Goal: Task Accomplishment & Management: Manage account settings

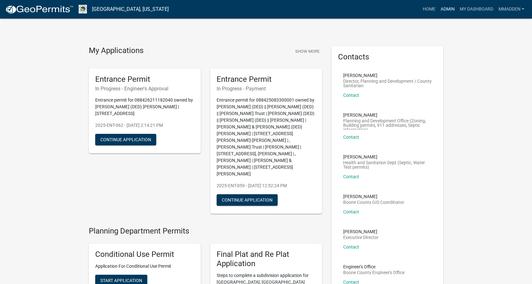
click at [447, 7] on link "Admin" at bounding box center [447, 9] width 19 height 12
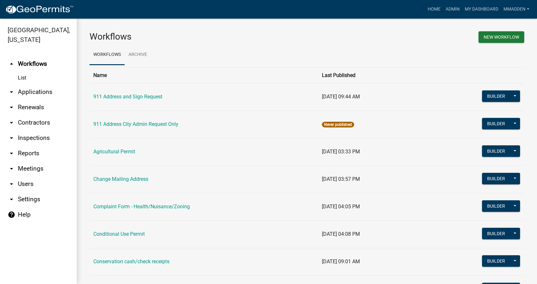
click at [44, 84] on link "arrow_drop_down Applications" at bounding box center [38, 91] width 77 height 15
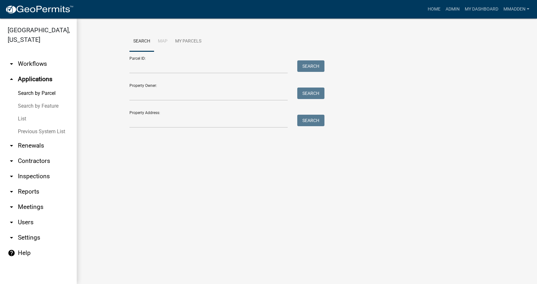
click at [31, 113] on link "List" at bounding box center [38, 119] width 77 height 13
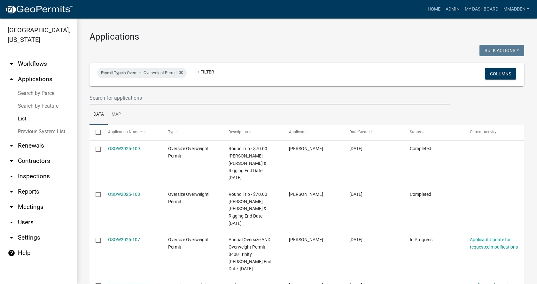
click at [11, 219] on icon "arrow_drop_down" at bounding box center [12, 223] width 8 height 8
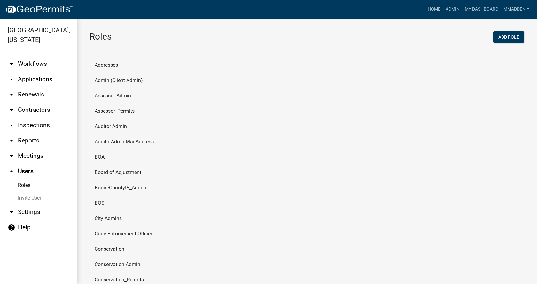
click at [11, 208] on icon "arrow_drop_down" at bounding box center [12, 212] width 8 height 8
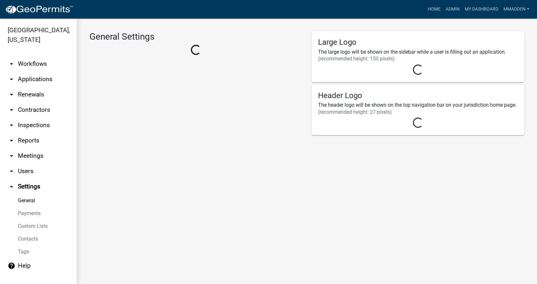
select select "IA"
select select "Central Standard Time"
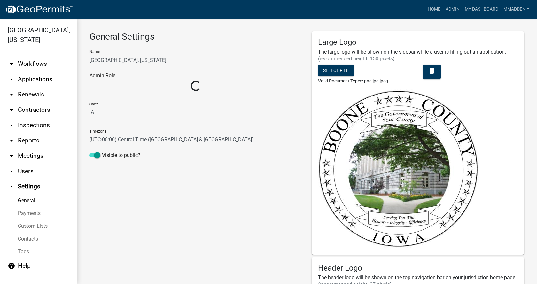
select select "4c6619f2-f20e-41ce-9717-71979b421682"
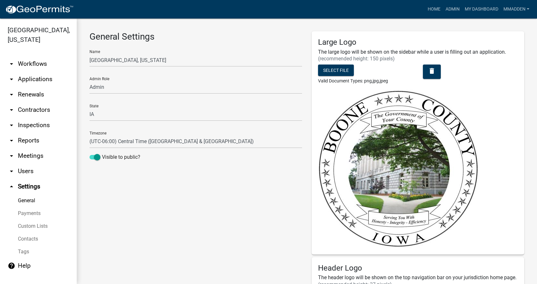
click at [13, 183] on icon "arrow_drop_up" at bounding box center [12, 187] width 8 height 8
click at [11, 183] on icon "arrow_drop_up" at bounding box center [12, 187] width 8 height 8
click at [21, 258] on link "help Help" at bounding box center [38, 265] width 77 height 15
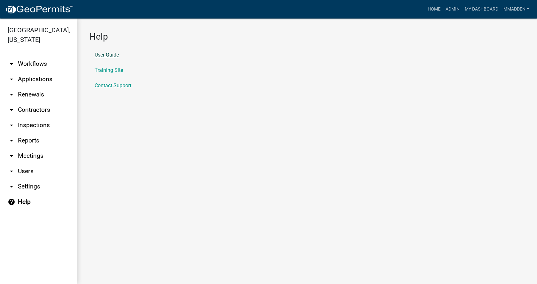
click at [106, 54] on link "User Guide" at bounding box center [107, 54] width 24 height 5
click at [29, 73] on link "arrow_drop_down Applications" at bounding box center [38, 79] width 77 height 15
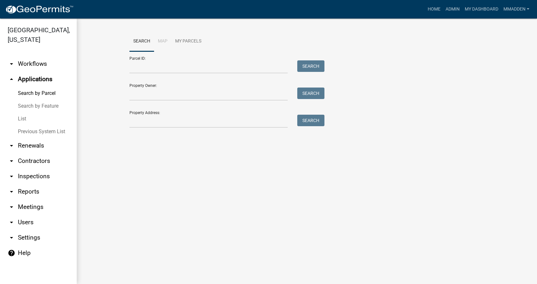
click at [25, 113] on link "List" at bounding box center [38, 119] width 77 height 13
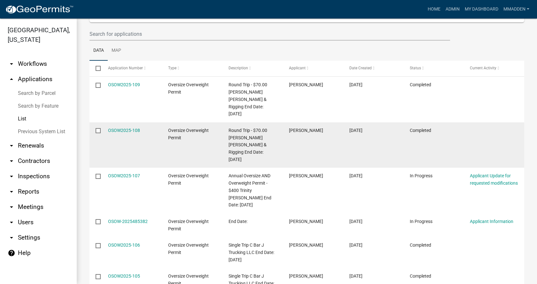
scroll to position [96, 0]
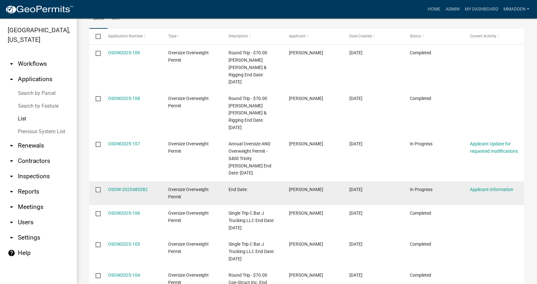
click at [98, 187] on input "checkbox" at bounding box center [98, 189] width 4 height 4
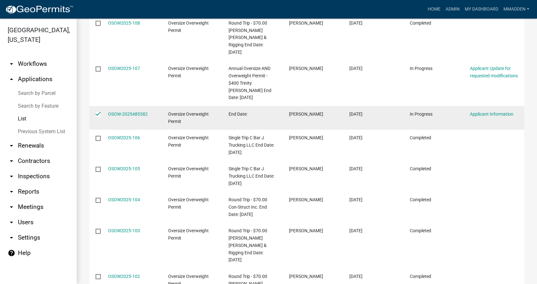
scroll to position [126, 0]
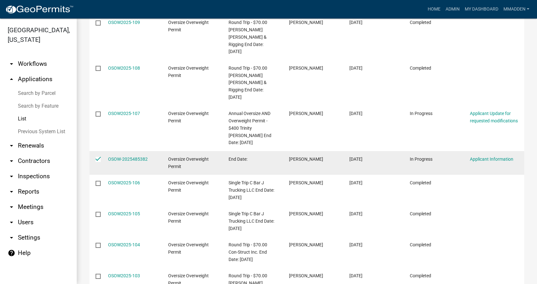
click at [100, 157] on input "checkbox" at bounding box center [98, 159] width 4 height 4
checkbox input "false"
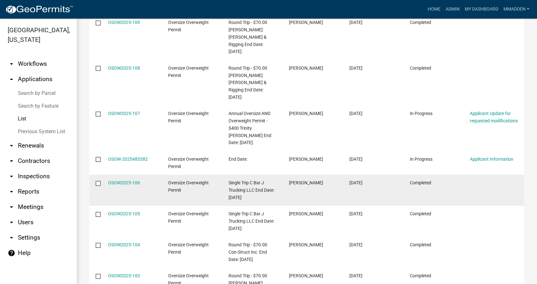
click at [98, 181] on input "checkbox" at bounding box center [98, 183] width 4 height 4
checkbox input "true"
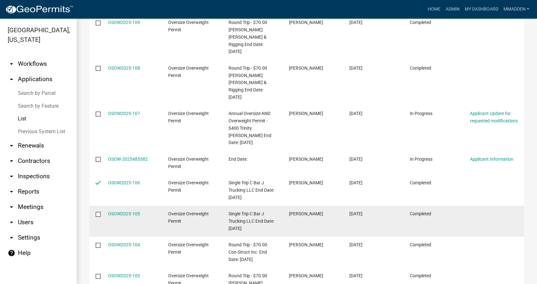
click at [98, 212] on input "checkbox" at bounding box center [98, 214] width 4 height 4
checkbox input "true"
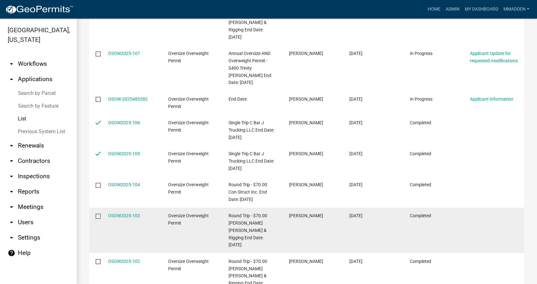
scroll to position [190, 0]
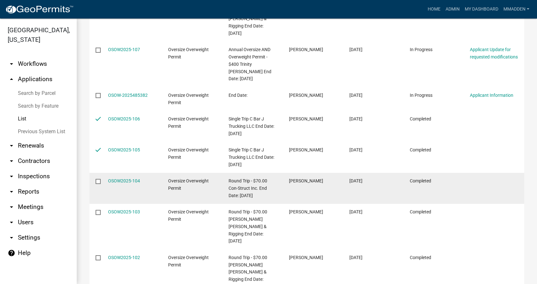
click at [98, 179] on input "checkbox" at bounding box center [98, 181] width 4 height 4
checkbox input "true"
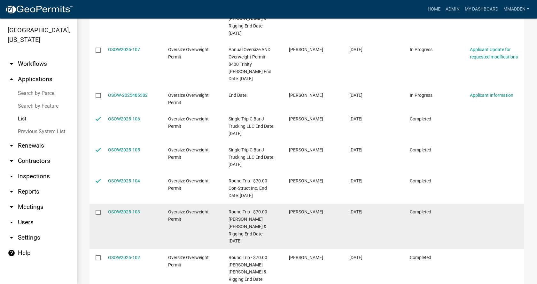
click at [98, 210] on input "checkbox" at bounding box center [98, 212] width 4 height 4
checkbox input "true"
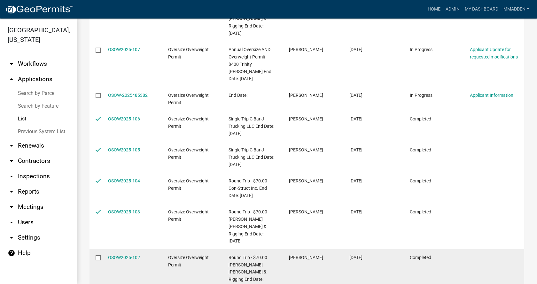
click at [97, 255] on input "checkbox" at bounding box center [98, 257] width 4 height 4
checkbox input "true"
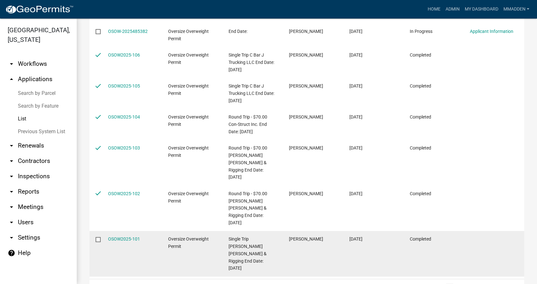
click at [98, 237] on input "checkbox" at bounding box center [98, 239] width 4 height 4
checkbox input "true"
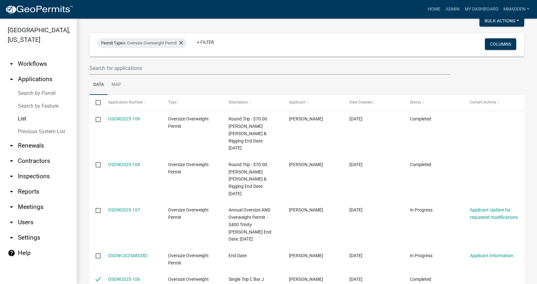
scroll to position [0, 0]
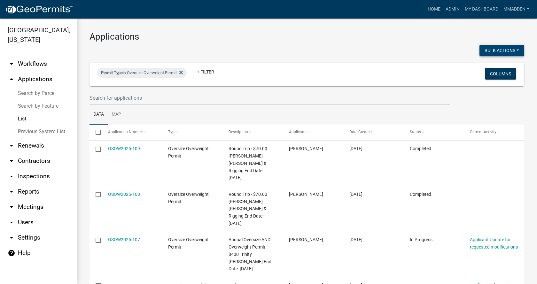
click at [491, 51] on button "Bulk Actions" at bounding box center [502, 51] width 45 height 12
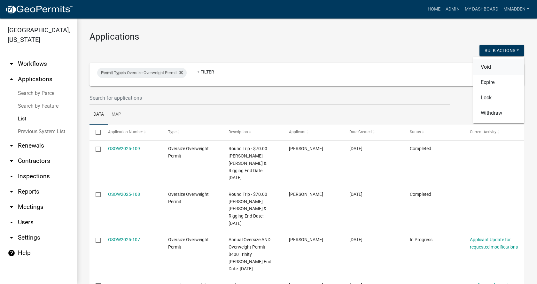
click at [485, 67] on button "Void" at bounding box center [498, 66] width 51 height 15
checkbox input "false"
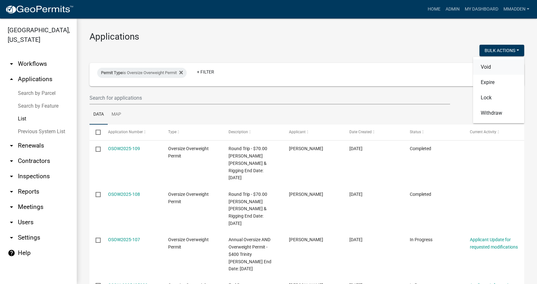
checkbox input "false"
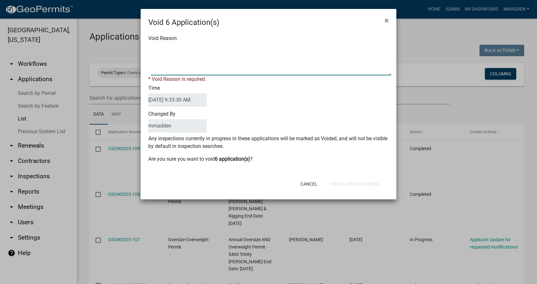
click at [218, 55] on textarea "Void Reason" at bounding box center [271, 59] width 240 height 32
type textarea "Removing expired permits"
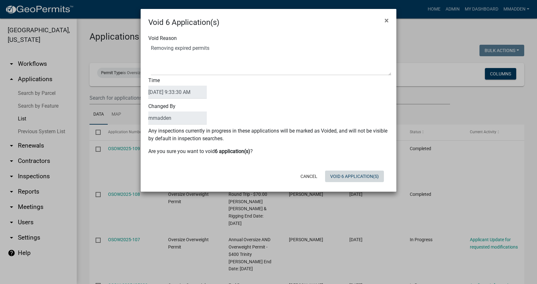
click at [345, 184] on div "Cancel Void 6 Application(s)" at bounding box center [310, 176] width 158 height 17
click at [347, 177] on button "Void 6 Application(s)" at bounding box center [354, 177] width 59 height 12
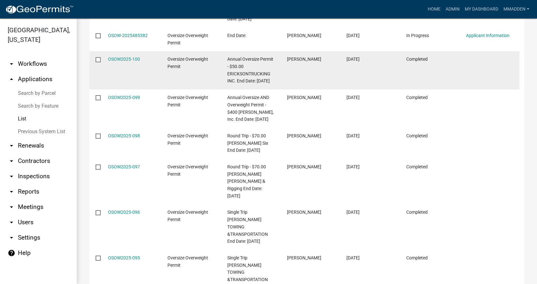
scroll to position [256, 0]
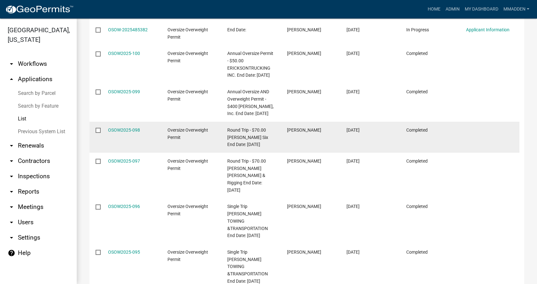
click at [97, 128] on input "checkbox" at bounding box center [98, 130] width 4 height 4
checkbox input "true"
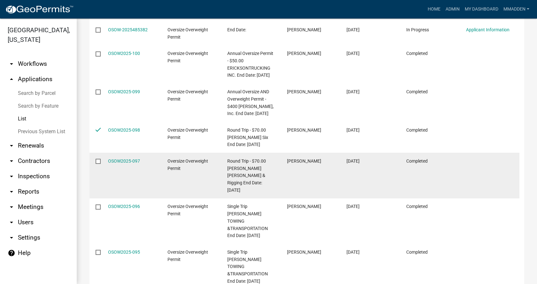
click at [97, 159] on input "checkbox" at bounding box center [98, 161] width 4 height 4
checkbox input "true"
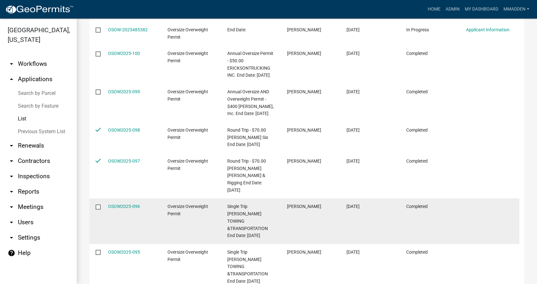
click at [98, 205] on input "checkbox" at bounding box center [98, 207] width 4 height 4
checkbox input "true"
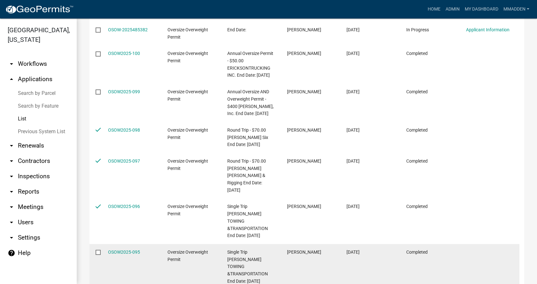
click at [97, 250] on input "checkbox" at bounding box center [98, 252] width 4 height 4
checkbox input "true"
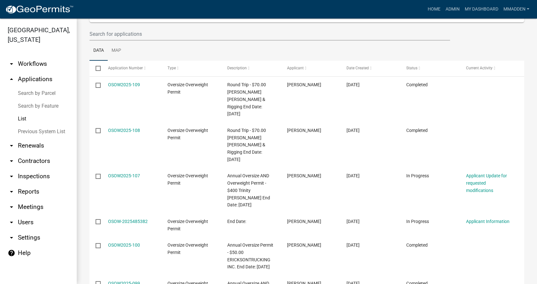
scroll to position [0, 0]
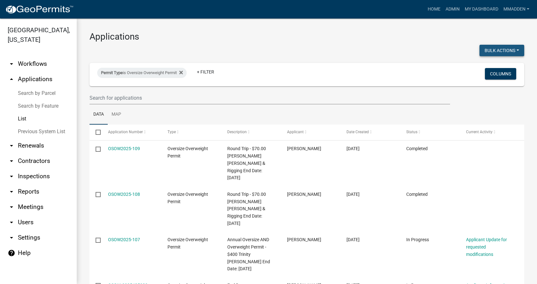
click at [489, 48] on button "Bulk Actions" at bounding box center [502, 51] width 45 height 12
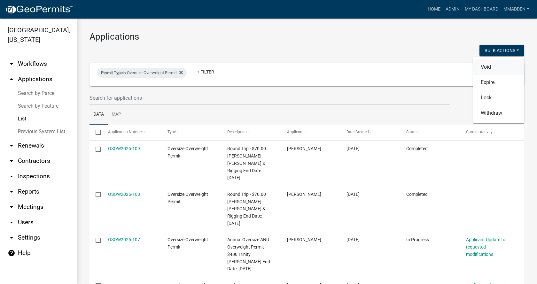
click at [487, 69] on button "Void" at bounding box center [498, 66] width 51 height 15
checkbox input "false"
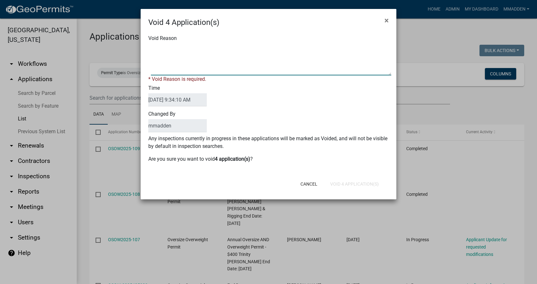
click at [204, 61] on textarea "Void Reason" at bounding box center [271, 59] width 240 height 32
type textarea "Removing expired permits"
click at [345, 183] on div "Cancel Void 4 Application(s)" at bounding box center [310, 184] width 158 height 17
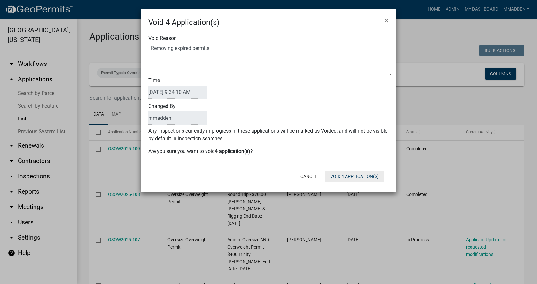
click at [350, 177] on button "Void 4 Application(s)" at bounding box center [354, 177] width 59 height 12
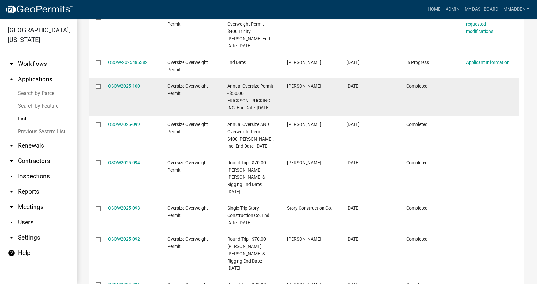
scroll to position [224, 0]
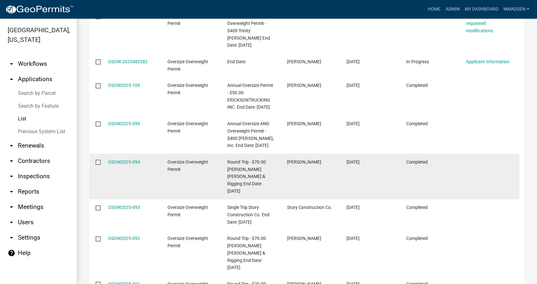
click at [99, 160] on input "checkbox" at bounding box center [98, 162] width 4 height 4
checkbox input "true"
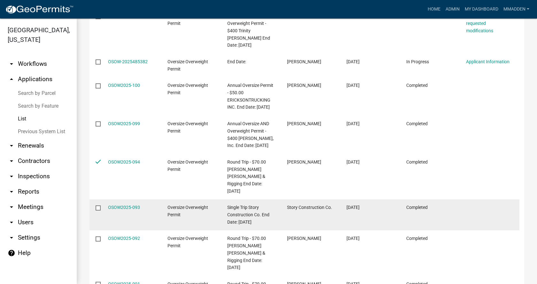
click at [100, 206] on input "checkbox" at bounding box center [98, 208] width 4 height 4
checkbox input "true"
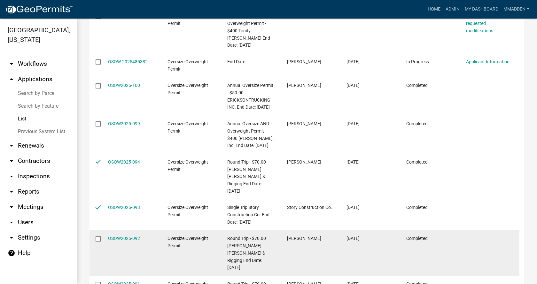
click at [97, 237] on input "checkbox" at bounding box center [98, 239] width 4 height 4
checkbox input "true"
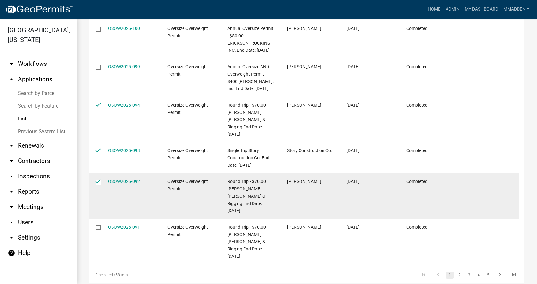
scroll to position [283, 0]
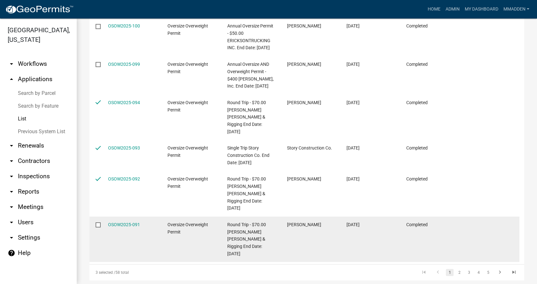
click at [95, 217] on datatable-body-cell at bounding box center [96, 240] width 12 height 46
click at [99, 223] on input "checkbox" at bounding box center [98, 225] width 4 height 4
checkbox input "true"
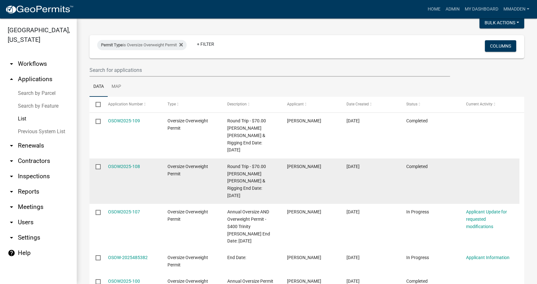
scroll to position [0, 0]
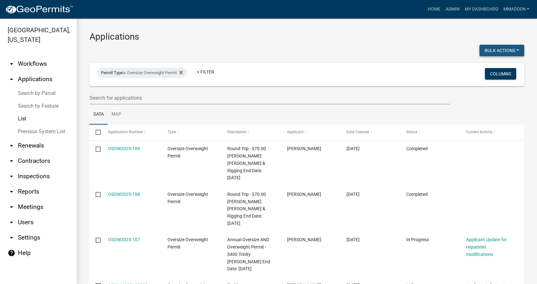
click at [496, 53] on button "Bulk Actions" at bounding box center [502, 51] width 45 height 12
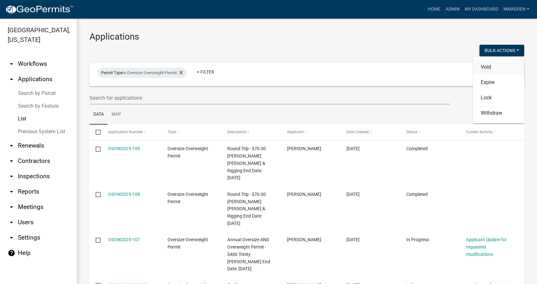
click at [480, 67] on button "Void" at bounding box center [498, 66] width 51 height 15
checkbox input "false"
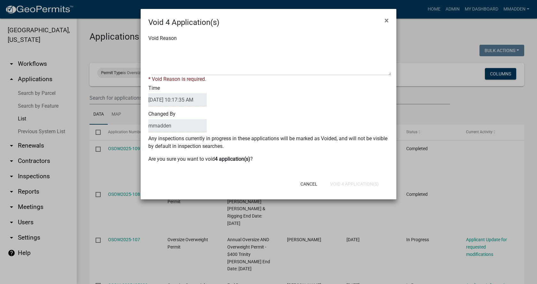
click at [380, 12] on button "×" at bounding box center [387, 21] width 14 height 18
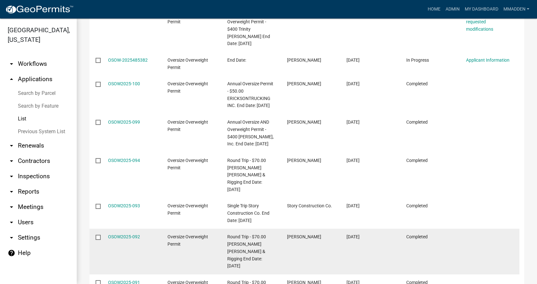
scroll to position [283, 0]
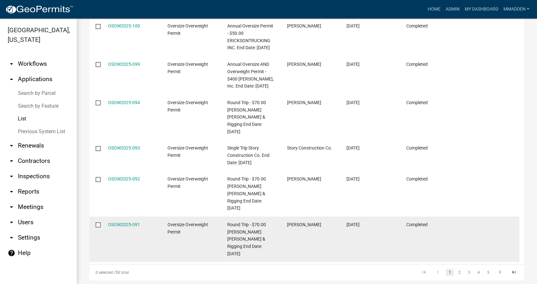
click at [98, 223] on input "checkbox" at bounding box center [98, 225] width 4 height 4
checkbox input "true"
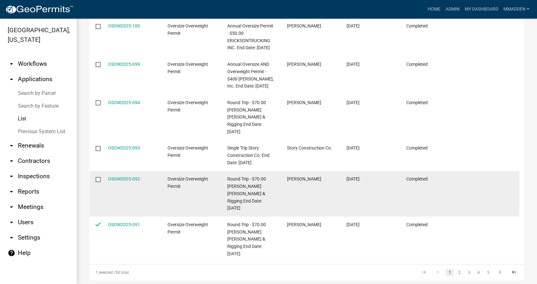
click at [98, 177] on input "checkbox" at bounding box center [98, 179] width 4 height 4
checkbox input "true"
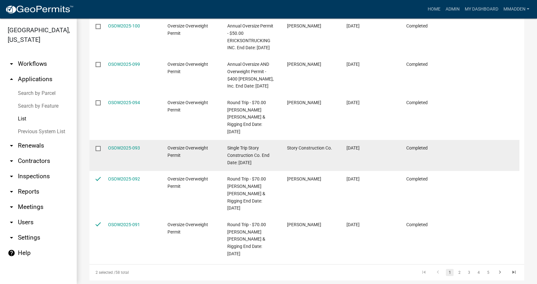
click at [99, 146] on input "checkbox" at bounding box center [98, 148] width 4 height 4
checkbox input "true"
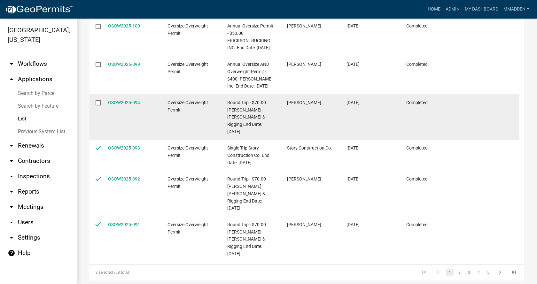
click at [94, 94] on datatable-body-cell at bounding box center [96, 117] width 12 height 46
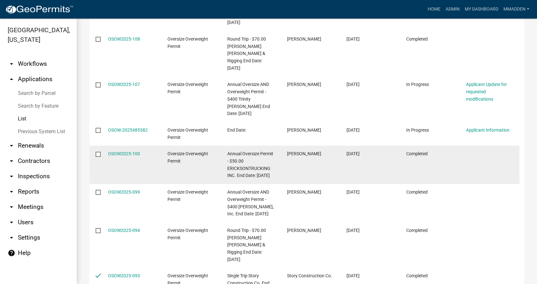
scroll to position [123, 0]
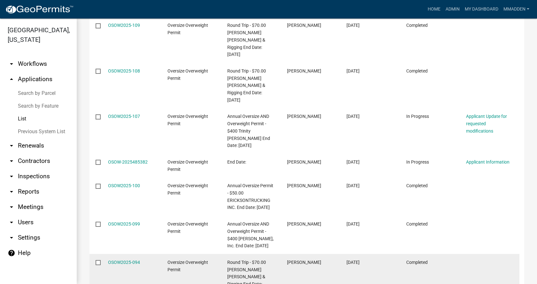
click at [99, 260] on input "checkbox" at bounding box center [98, 262] width 4 height 4
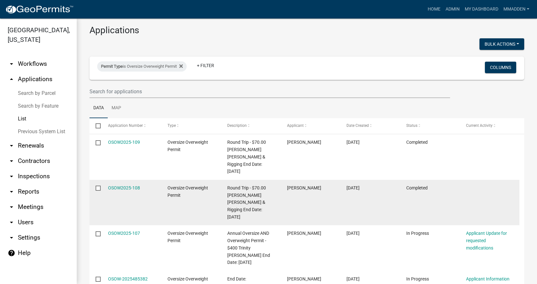
scroll to position [0, 0]
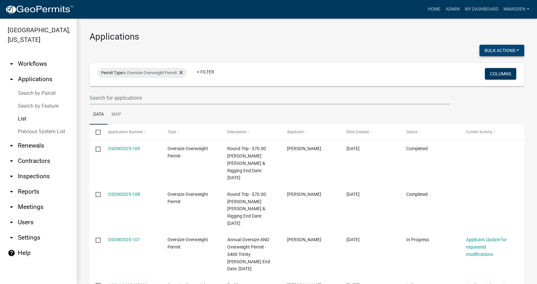
click at [491, 50] on button "Bulk Actions" at bounding box center [502, 51] width 45 height 12
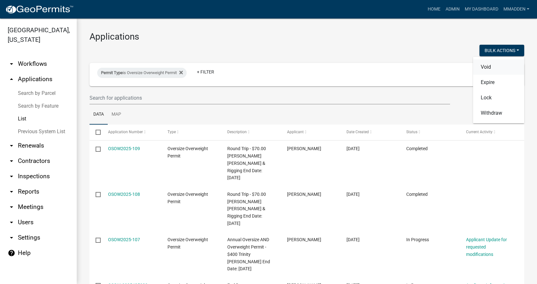
click at [488, 67] on button "Void" at bounding box center [498, 66] width 51 height 15
checkbox input "false"
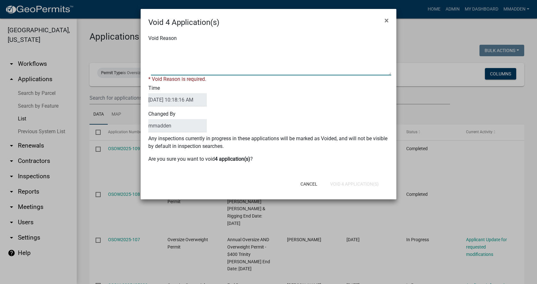
click at [212, 62] on textarea "Void Reason" at bounding box center [271, 59] width 240 height 32
type textarea "Removing expired permits"
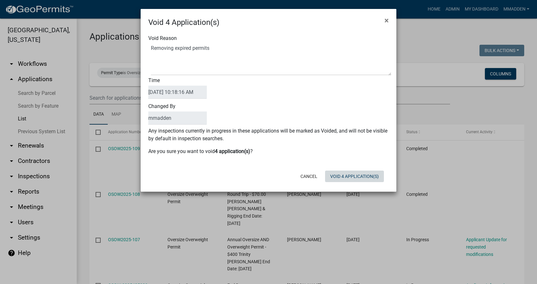
click at [344, 187] on div "Void 4 Application(s) × Void Reason Time [DATE] 10:18:16 AM Changed By mmadden …" at bounding box center [269, 100] width 256 height 183
click at [342, 178] on button "Void 4 Application(s)" at bounding box center [354, 177] width 59 height 12
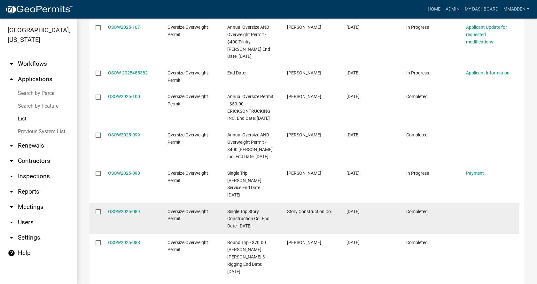
scroll to position [224, 0]
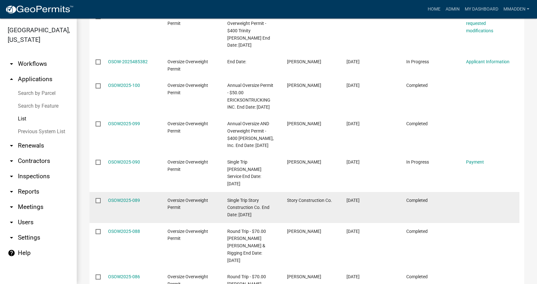
click at [97, 198] on input "checkbox" at bounding box center [98, 200] width 4 height 4
checkbox input "true"
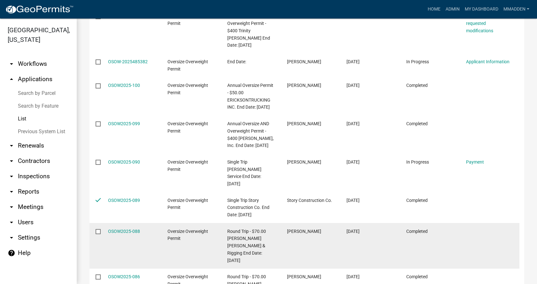
click at [99, 229] on input "checkbox" at bounding box center [98, 231] width 4 height 4
checkbox input "true"
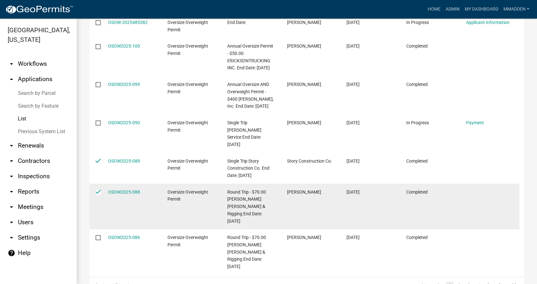
scroll to position [276, 0]
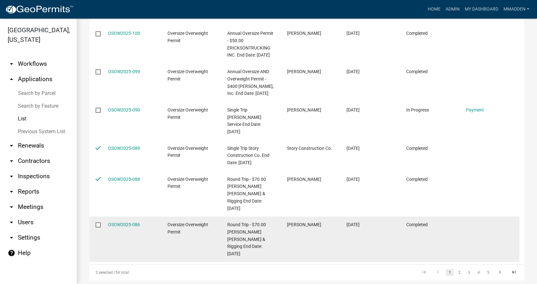
click at [98, 223] on input "checkbox" at bounding box center [98, 225] width 4 height 4
checkbox input "true"
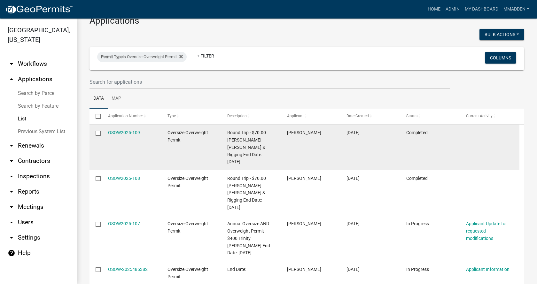
scroll to position [0, 0]
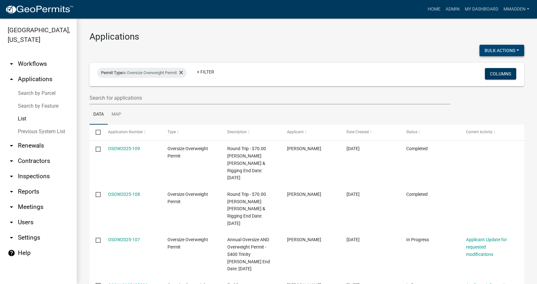
click at [484, 51] on button "Bulk Actions" at bounding box center [502, 51] width 45 height 12
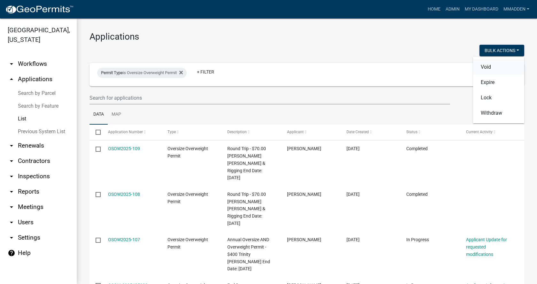
click at [480, 68] on button "Void" at bounding box center [498, 66] width 51 height 15
checkbox input "false"
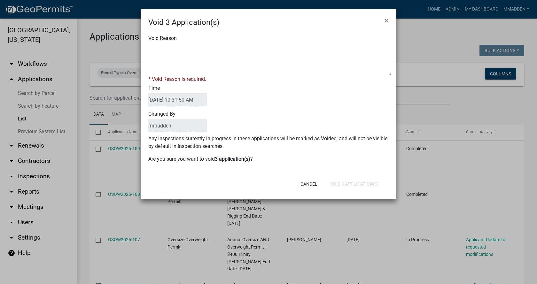
click at [380, 12] on button "×" at bounding box center [387, 21] width 14 height 18
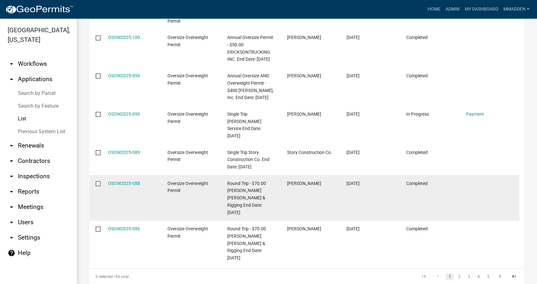
scroll to position [276, 0]
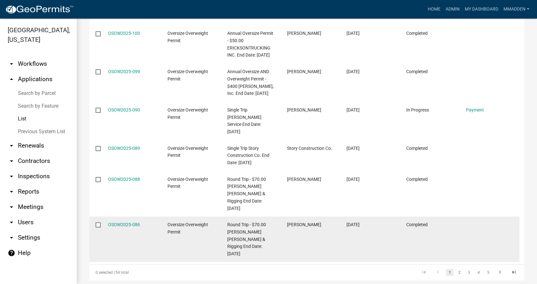
click at [98, 223] on input "checkbox" at bounding box center [98, 225] width 4 height 4
checkbox input "true"
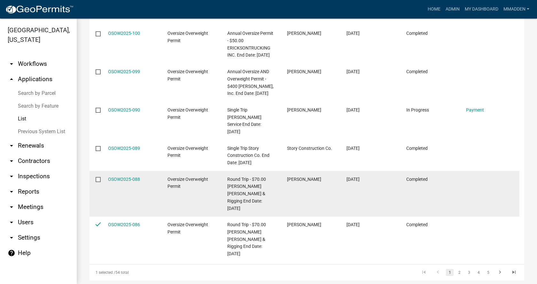
click at [97, 177] on input "checkbox" at bounding box center [98, 179] width 4 height 4
checkbox input "true"
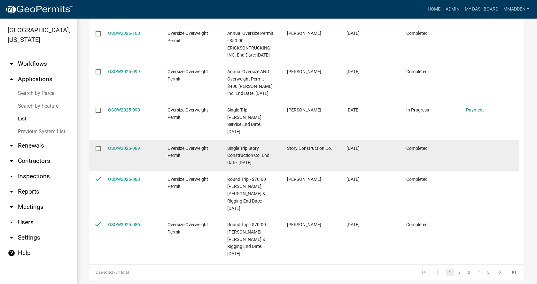
click at [98, 146] on input "checkbox" at bounding box center [98, 148] width 4 height 4
checkbox input "true"
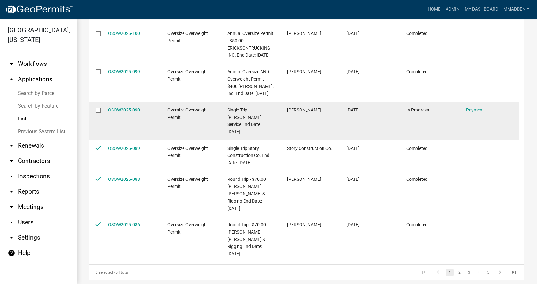
click at [97, 108] on input "checkbox" at bounding box center [98, 110] width 4 height 4
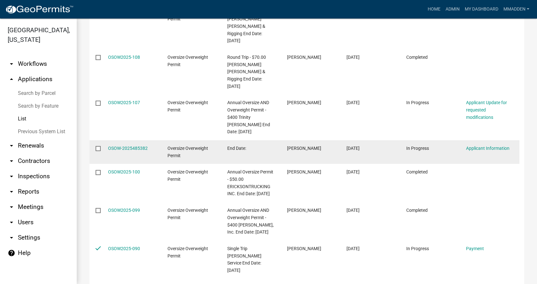
scroll to position [116, 0]
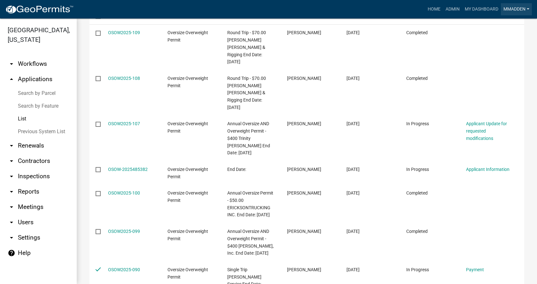
click at [514, 9] on link "mmadden" at bounding box center [516, 9] width 31 height 12
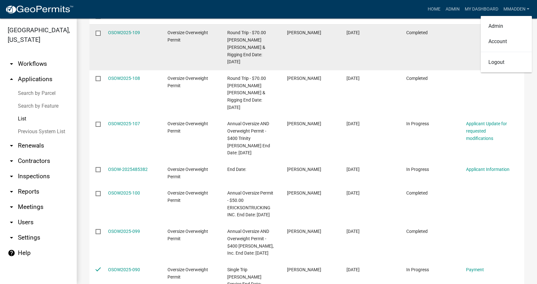
click at [463, 34] on datatable-body-cell at bounding box center [490, 48] width 60 height 46
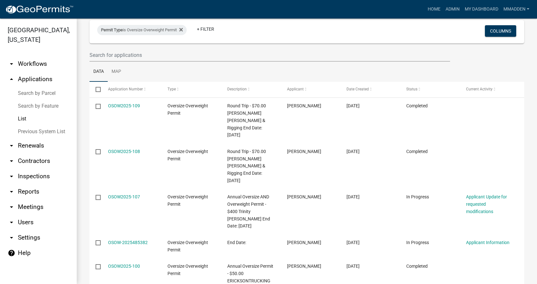
scroll to position [0, 0]
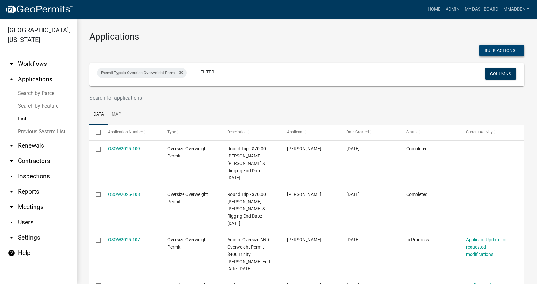
click at [488, 53] on button "Bulk Actions" at bounding box center [502, 51] width 45 height 12
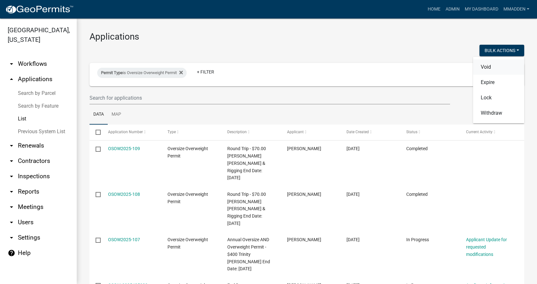
click at [479, 63] on button "Void" at bounding box center [498, 66] width 51 height 15
checkbox input "false"
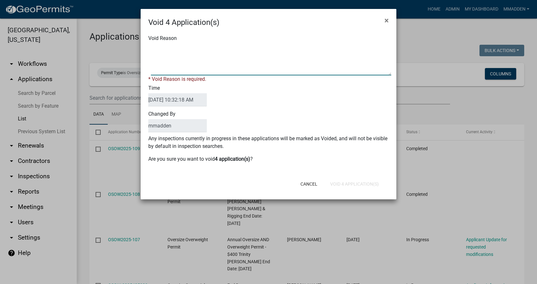
click at [171, 46] on textarea "Void Reason" at bounding box center [271, 59] width 240 height 32
type textarea "Removing expired permits"
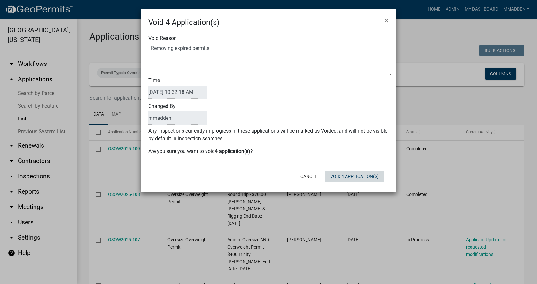
click at [342, 183] on div "Cancel Void 4 Application(s)" at bounding box center [310, 176] width 158 height 17
click at [346, 179] on button "Void 4 Application(s)" at bounding box center [354, 177] width 59 height 12
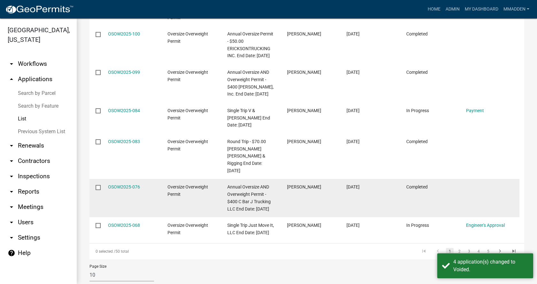
scroll to position [276, 0]
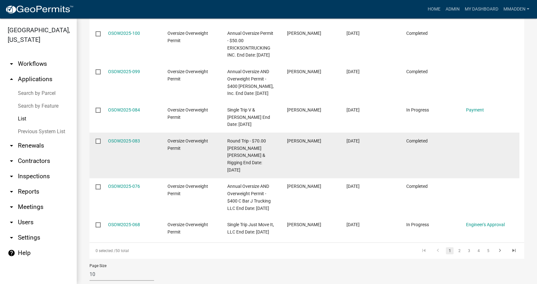
click at [98, 139] on input "checkbox" at bounding box center [98, 141] width 4 height 4
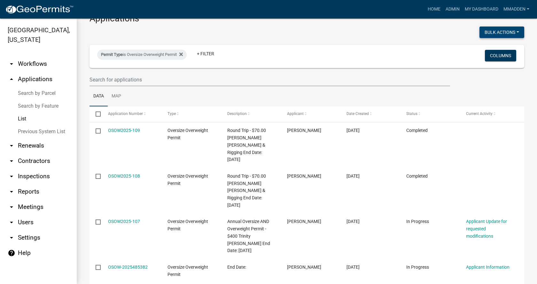
scroll to position [0, 0]
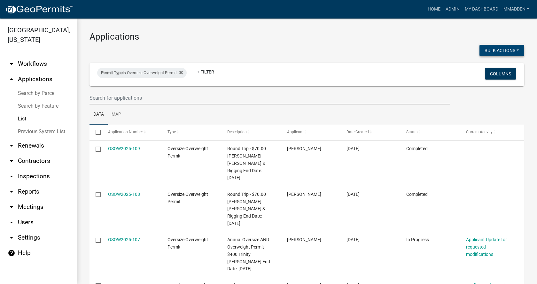
click at [496, 50] on button "Bulk Actions" at bounding box center [502, 51] width 45 height 12
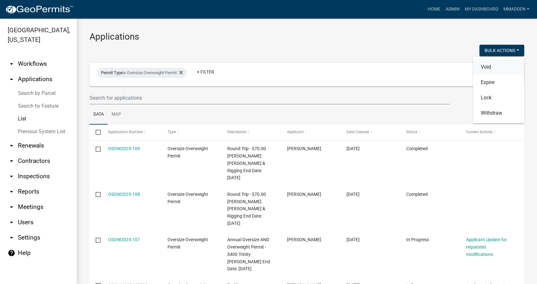
click at [487, 67] on button "Void" at bounding box center [498, 66] width 51 height 15
checkbox input "false"
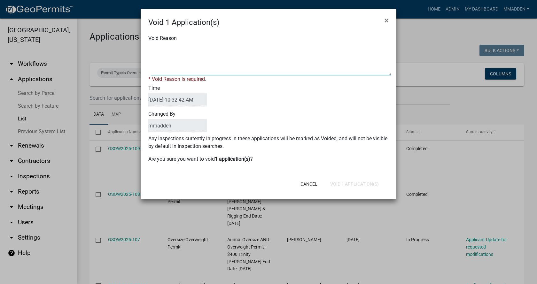
click at [207, 52] on textarea "Void Reason" at bounding box center [271, 59] width 240 height 32
type textarea "Removing expired permits"
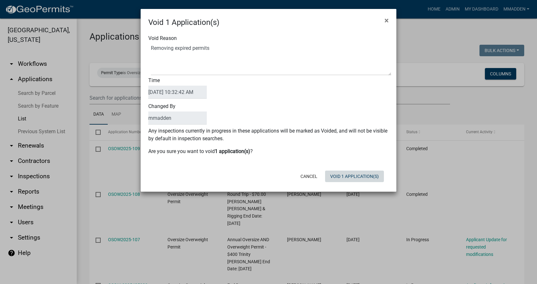
click at [347, 184] on div "Cancel Void 1 Application(s)" at bounding box center [310, 176] width 158 height 17
click at [346, 180] on button "Void 1 Application(s)" at bounding box center [354, 177] width 59 height 12
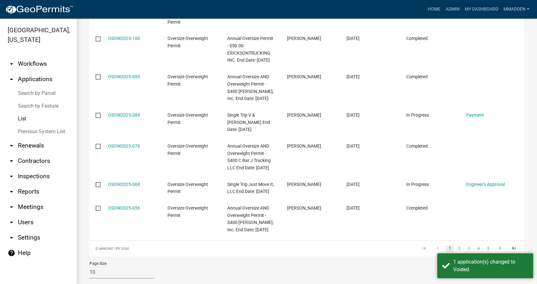
scroll to position [276, 0]
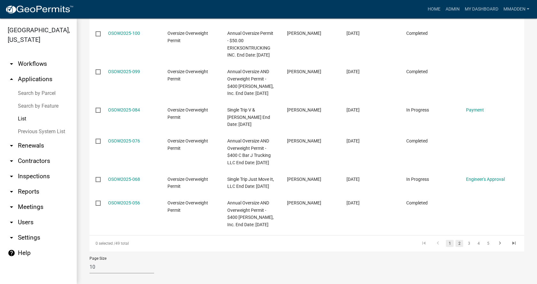
click at [456, 240] on link "2" at bounding box center [460, 243] width 8 height 7
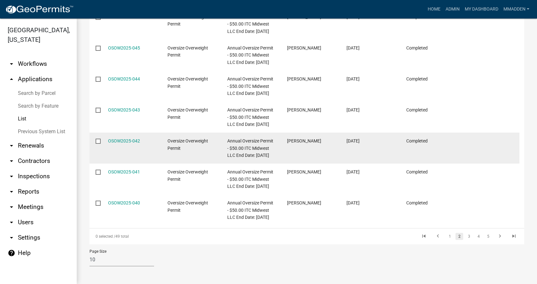
scroll to position [291, 0]
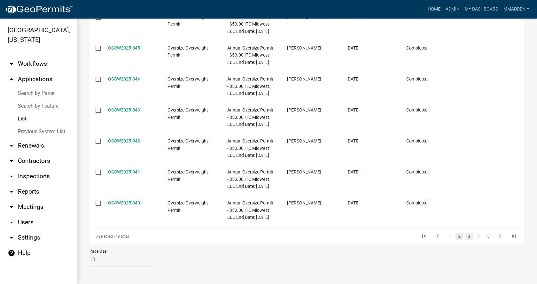
click at [465, 237] on link "3" at bounding box center [469, 236] width 8 height 7
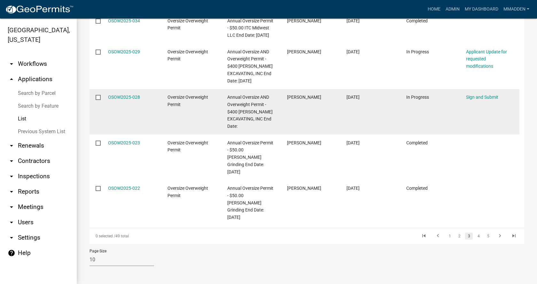
scroll to position [312, 0]
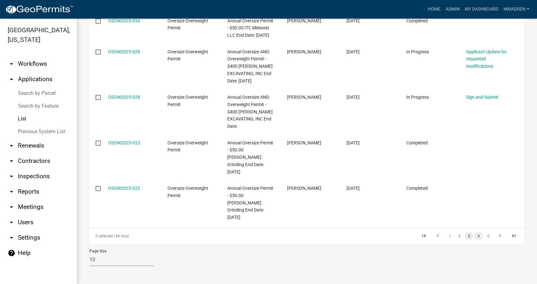
click at [476, 238] on link "4" at bounding box center [479, 236] width 8 height 7
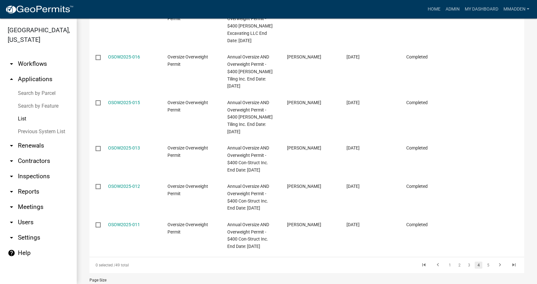
click at [493, 260] on li at bounding box center [500, 265] width 14 height 11
click at [484, 262] on link "5" at bounding box center [488, 265] width 8 height 7
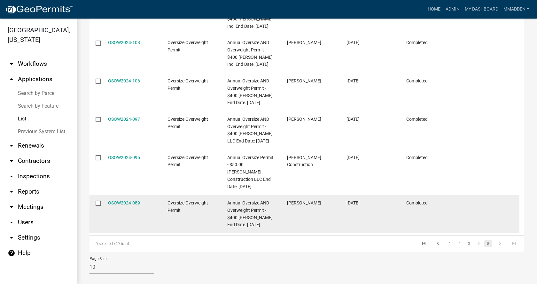
click at [98, 201] on input "checkbox" at bounding box center [98, 203] width 4 height 4
checkbox input "true"
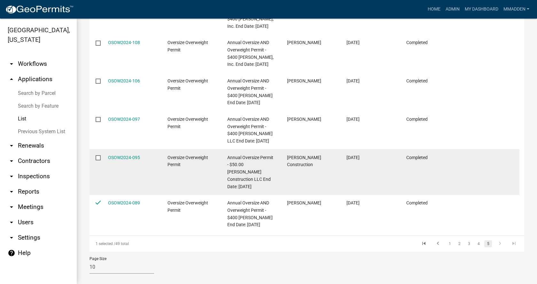
click at [99, 158] on input "checkbox" at bounding box center [98, 157] width 4 height 4
checkbox input "true"
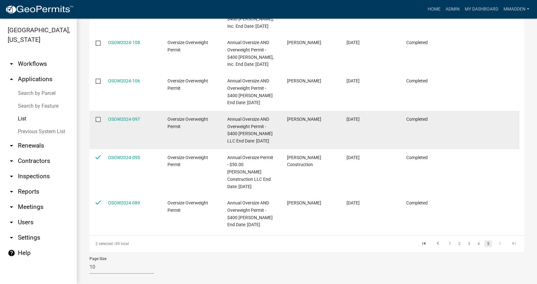
click at [97, 117] on input "checkbox" at bounding box center [98, 119] width 4 height 4
checkbox input "true"
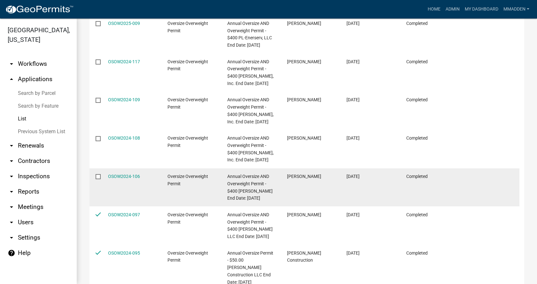
scroll to position [171, 0]
click at [98, 175] on input "checkbox" at bounding box center [98, 177] width 4 height 4
checkbox input "true"
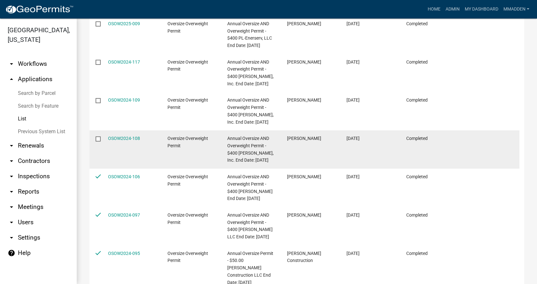
click at [98, 137] on input "checkbox" at bounding box center [98, 139] width 4 height 4
checkbox input "true"
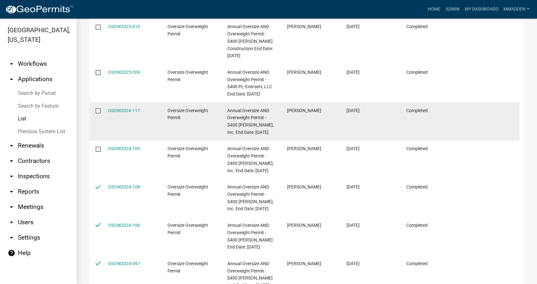
scroll to position [107, 0]
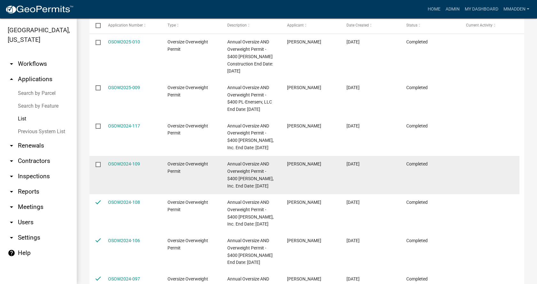
click at [99, 162] on input "checkbox" at bounding box center [98, 164] width 4 height 4
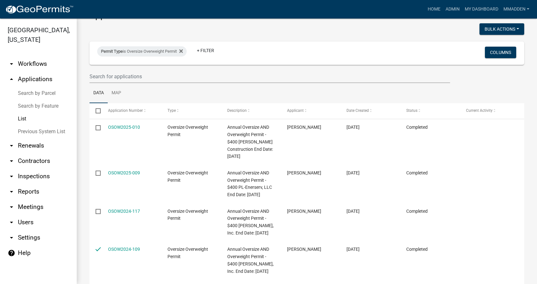
scroll to position [0, 0]
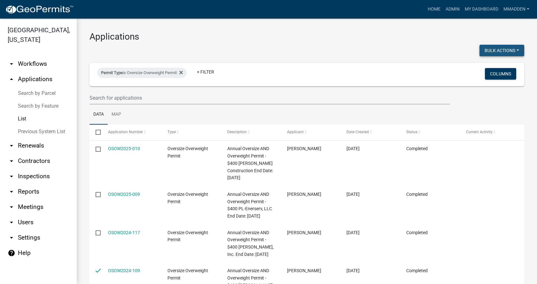
click at [494, 50] on button "Bulk Actions" at bounding box center [502, 51] width 45 height 12
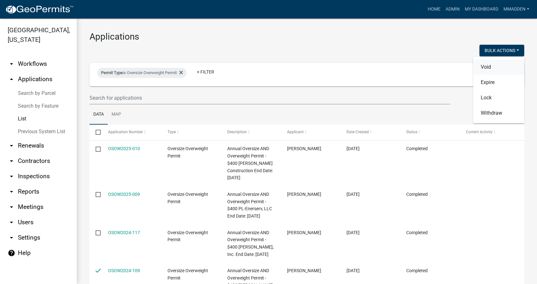
click at [488, 68] on button "Void" at bounding box center [498, 66] width 51 height 15
checkbox input "false"
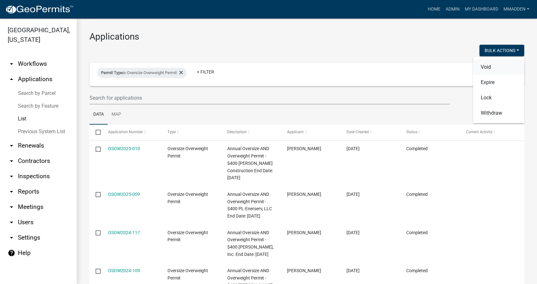
checkbox input "false"
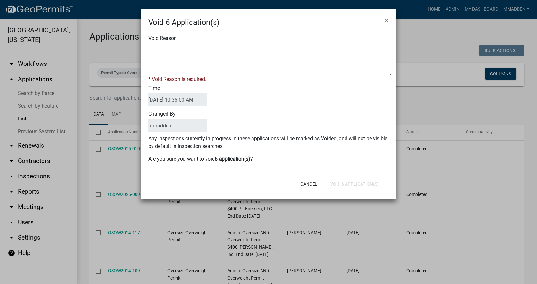
click at [192, 58] on textarea "Void Reason" at bounding box center [271, 59] width 240 height 32
type textarea "Removing expired permits"
click at [356, 184] on div "Cancel Void 6 Application(s)" at bounding box center [310, 184] width 158 height 17
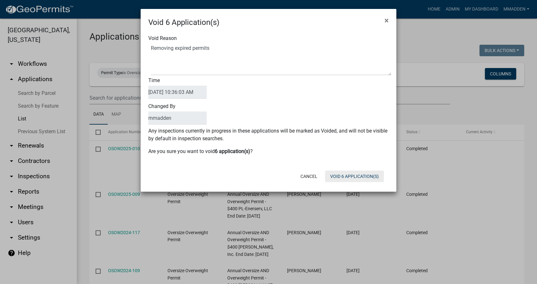
click at [354, 176] on button "Void 6 Application(s)" at bounding box center [354, 177] width 59 height 12
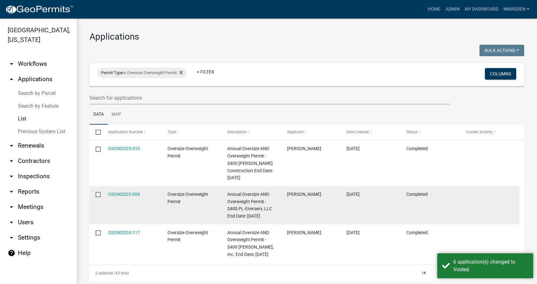
scroll to position [30, 0]
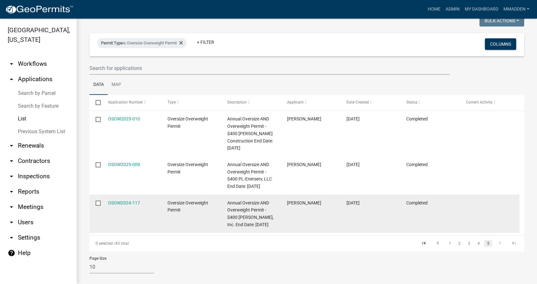
click at [98, 201] on input "checkbox" at bounding box center [98, 203] width 4 height 4
checkbox input "false"
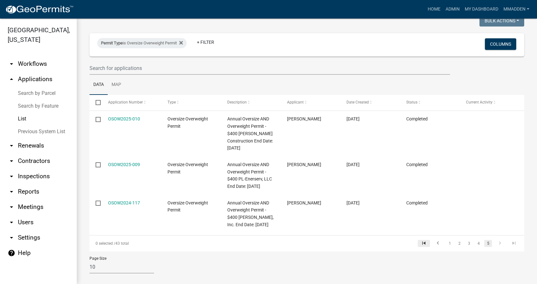
click at [420, 240] on icon "go to first page" at bounding box center [424, 244] width 8 height 8
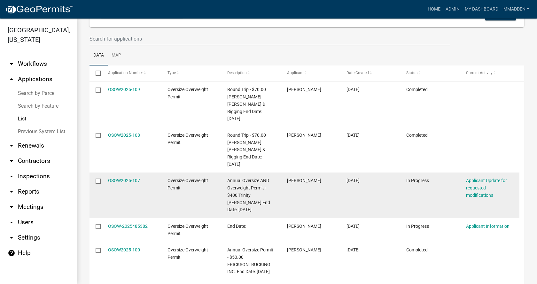
scroll to position [96, 0]
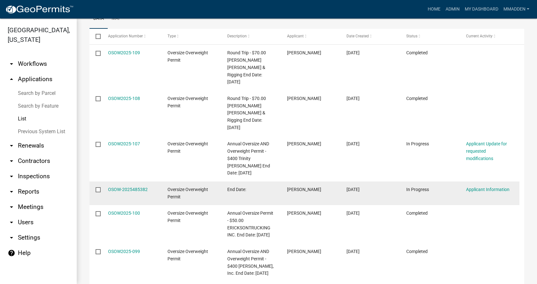
click at [97, 187] on input "checkbox" at bounding box center [98, 189] width 4 height 4
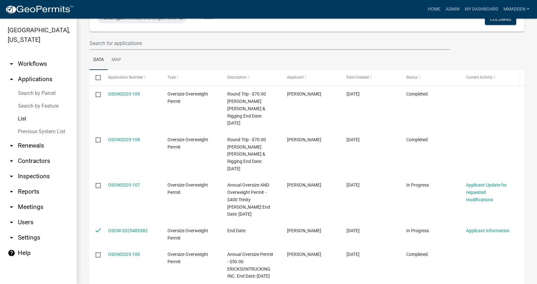
scroll to position [0, 0]
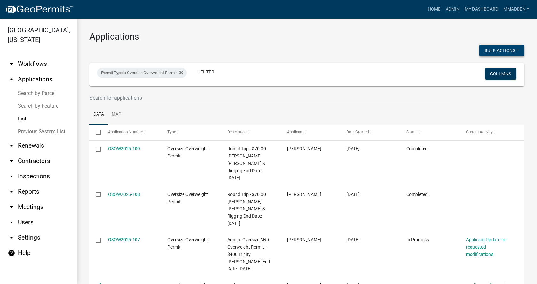
click at [504, 49] on button "Bulk Actions" at bounding box center [502, 51] width 45 height 12
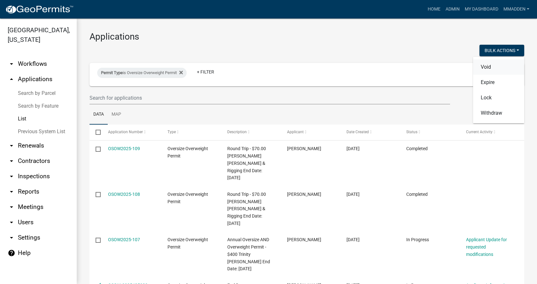
click at [491, 69] on button "Void" at bounding box center [498, 66] width 51 height 15
checkbox input "false"
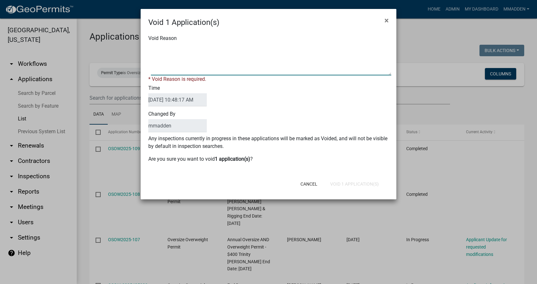
click at [170, 49] on textarea "Void Reason" at bounding box center [271, 59] width 240 height 32
type textarea "no progress made/number assigned"
click at [351, 187] on div "Void 1 Application(s) × Void Reason * Void Reason is required. Time [DATE] 10:4…" at bounding box center [269, 104] width 256 height 191
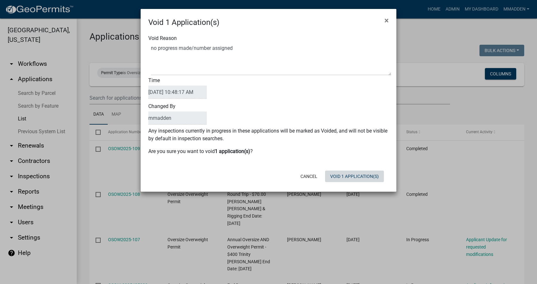
click at [347, 179] on button "Void 1 Application(s)" at bounding box center [354, 177] width 59 height 12
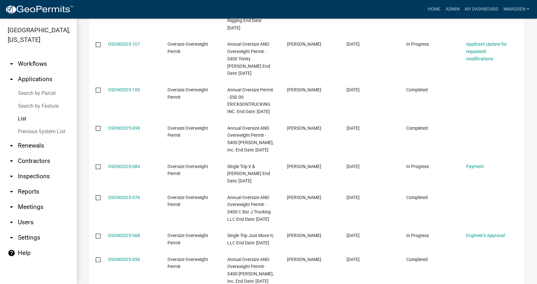
scroll to position [195, 0]
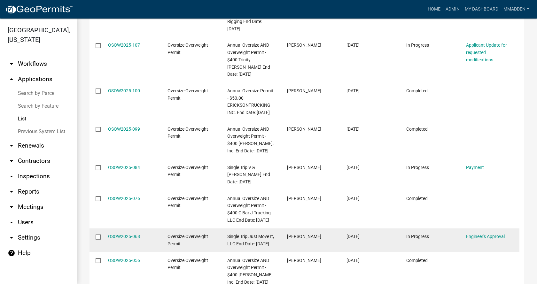
click at [98, 235] on input "checkbox" at bounding box center [98, 237] width 4 height 4
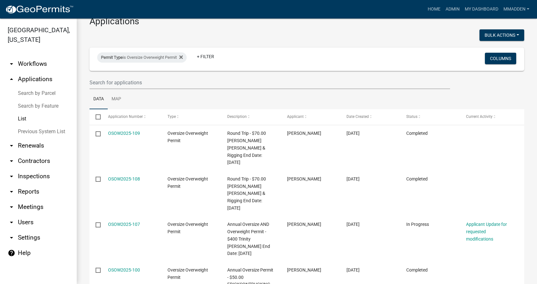
scroll to position [0, 0]
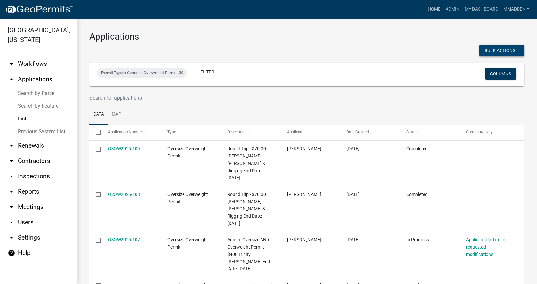
click at [494, 53] on button "Bulk Actions" at bounding box center [502, 51] width 45 height 12
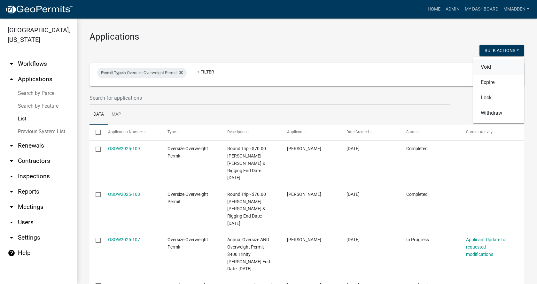
click at [486, 73] on button "Void" at bounding box center [498, 66] width 51 height 15
checkbox input "false"
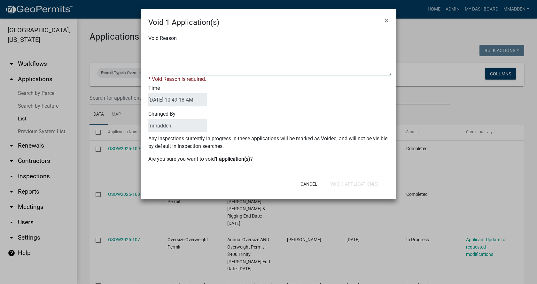
click at [205, 52] on textarea "Void Reason" at bounding box center [271, 59] width 240 height 32
type textarea "Removing expired permits"
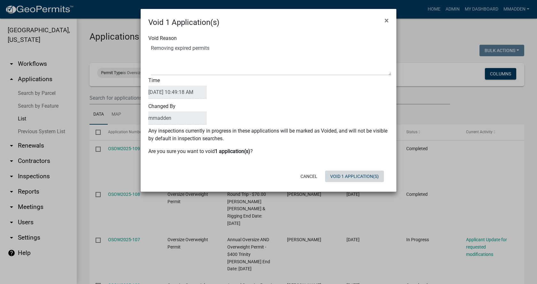
click at [340, 187] on div "Void 1 Application(s) × Void Reason Time [DATE] 10:49:18 AM Changed By mmadden …" at bounding box center [269, 100] width 256 height 183
click at [356, 177] on button "Void 1 Application(s)" at bounding box center [354, 177] width 59 height 12
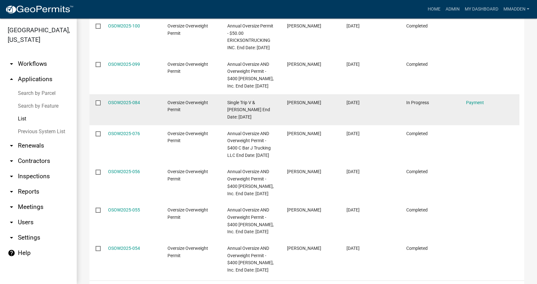
scroll to position [298, 0]
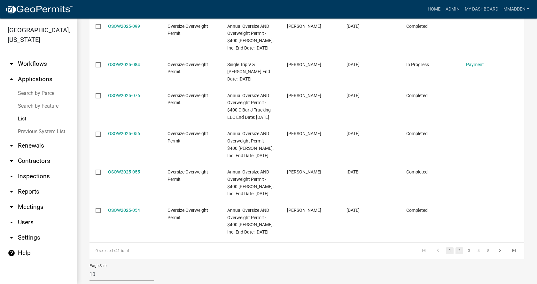
click at [456, 247] on link "2" at bounding box center [460, 250] width 8 height 7
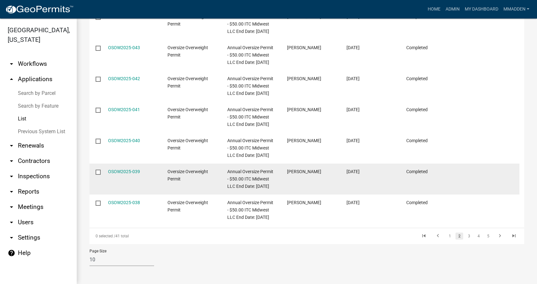
scroll to position [291, 0]
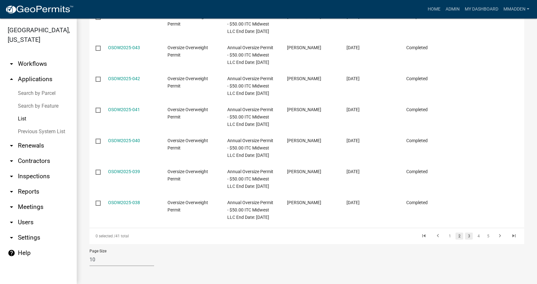
click at [465, 237] on link "3" at bounding box center [469, 236] width 8 height 7
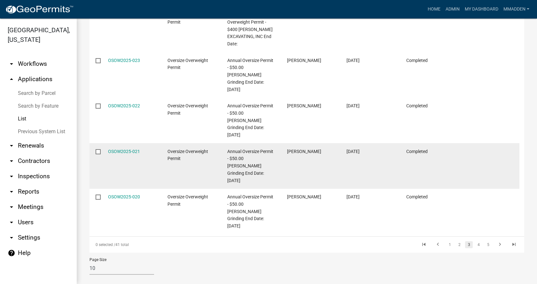
scroll to position [312, 0]
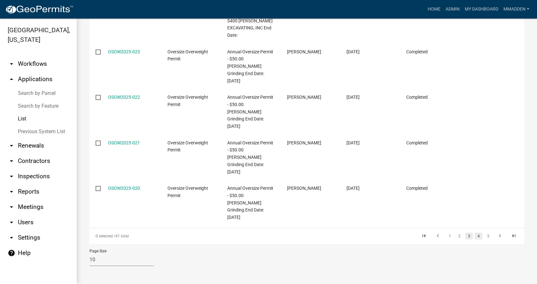
click at [476, 234] on link "4" at bounding box center [479, 236] width 8 height 7
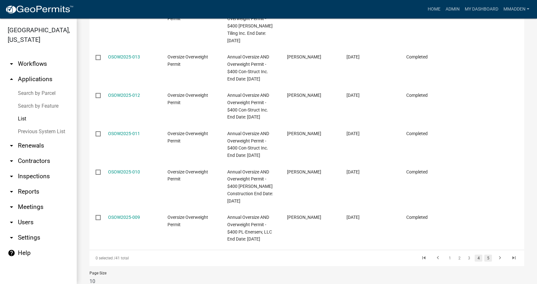
click at [484, 255] on link "5" at bounding box center [488, 258] width 8 height 7
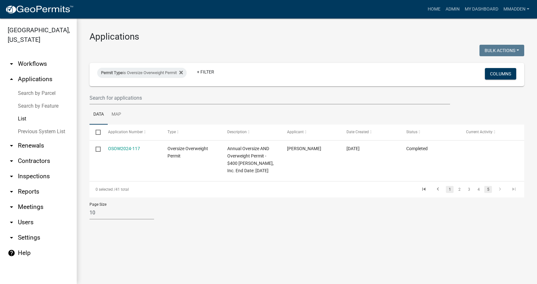
click at [450, 190] on link "1" at bounding box center [450, 189] width 8 height 7
